Goal: Check status: Check status

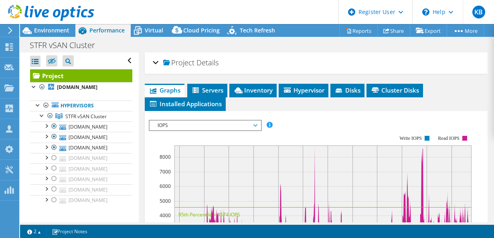
select select "USD"
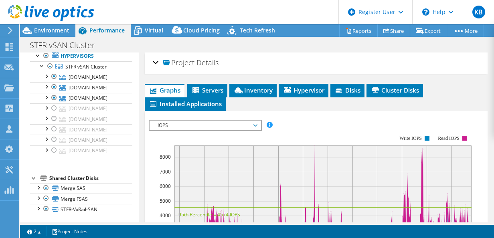
scroll to position [148, 0]
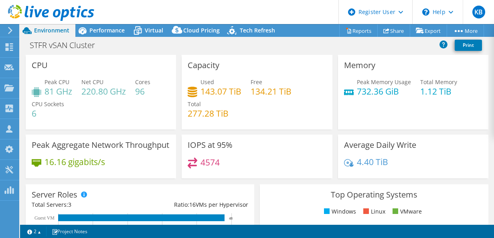
select select "USD"
click at [97, 28] on span "Performance" at bounding box center [106, 30] width 35 height 8
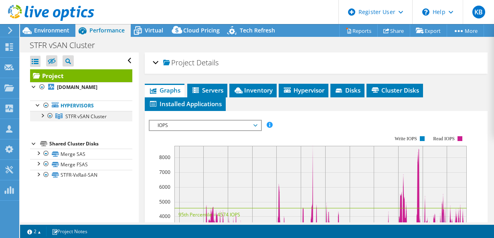
click at [42, 115] on div at bounding box center [42, 115] width 8 height 8
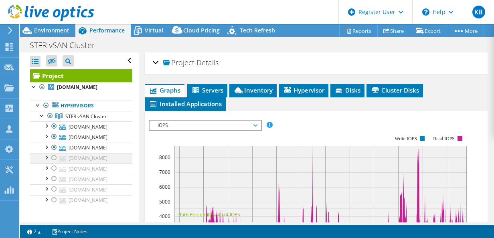
click at [54, 156] on div at bounding box center [54, 158] width 8 height 10
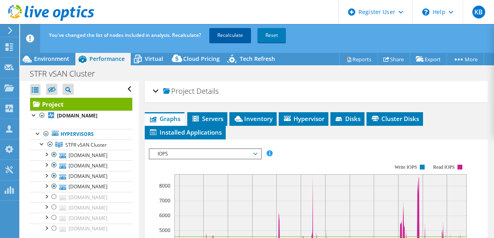
click at [239, 36] on link "Recalculate" at bounding box center [230, 35] width 42 height 14
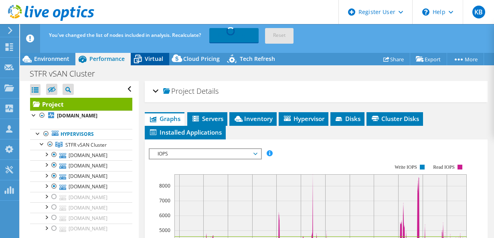
click at [148, 61] on span "Virtual" at bounding box center [154, 59] width 18 height 8
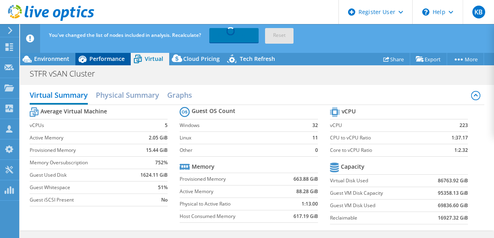
click at [114, 60] on span "Performance" at bounding box center [106, 59] width 35 height 8
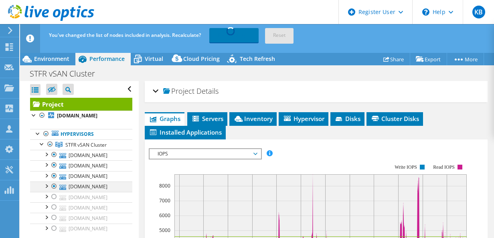
click at [54, 183] on div at bounding box center [54, 187] width 8 height 10
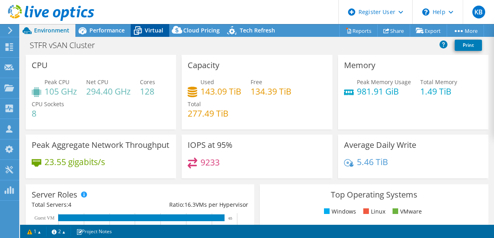
click at [144, 28] on icon at bounding box center [138, 31] width 14 height 14
